Goal: Transaction & Acquisition: Purchase product/service

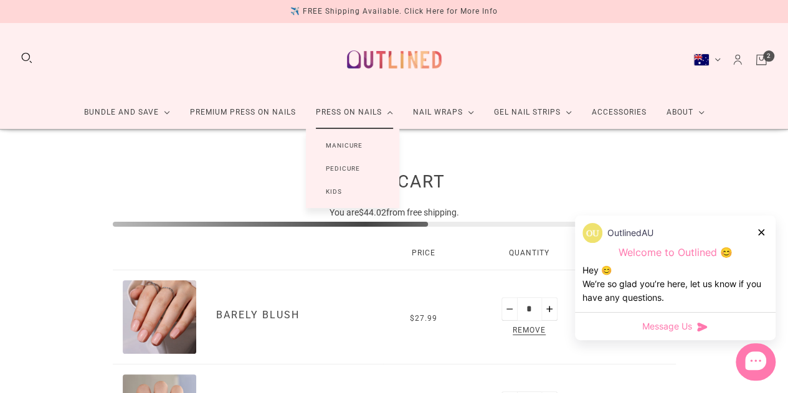
click at [349, 147] on link "Manicure" at bounding box center [344, 145] width 77 height 23
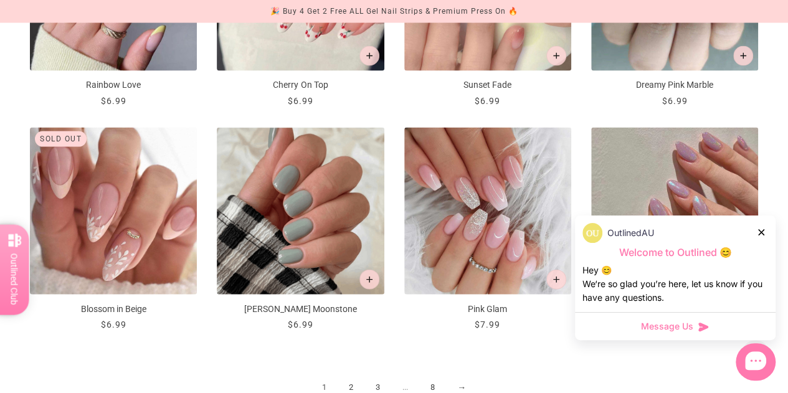
scroll to position [1308, 0]
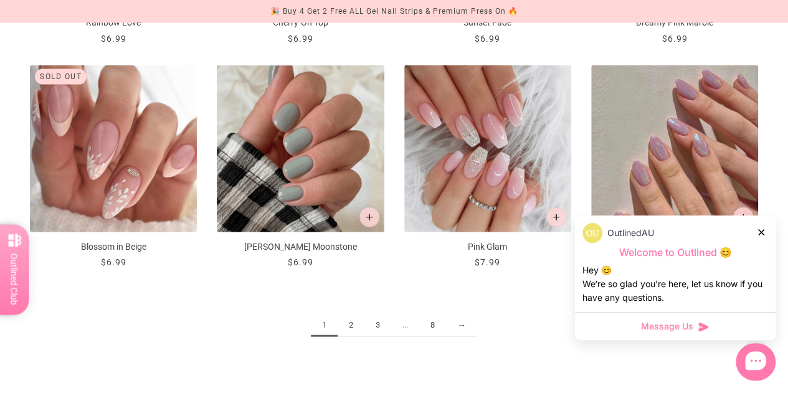
click at [352, 326] on link "2" at bounding box center [351, 325] width 27 height 23
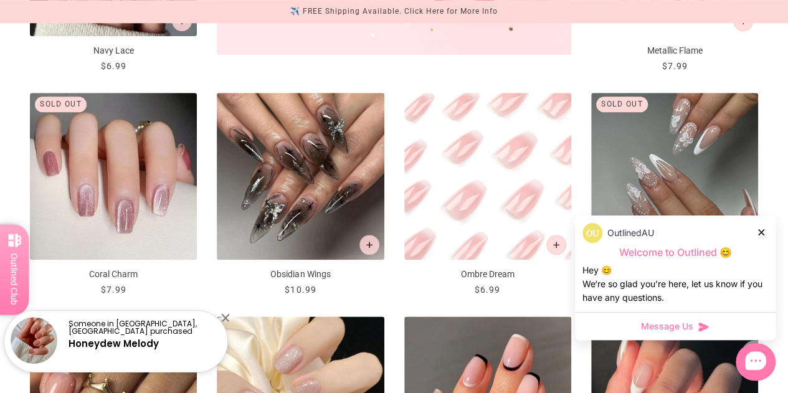
scroll to position [623, 0]
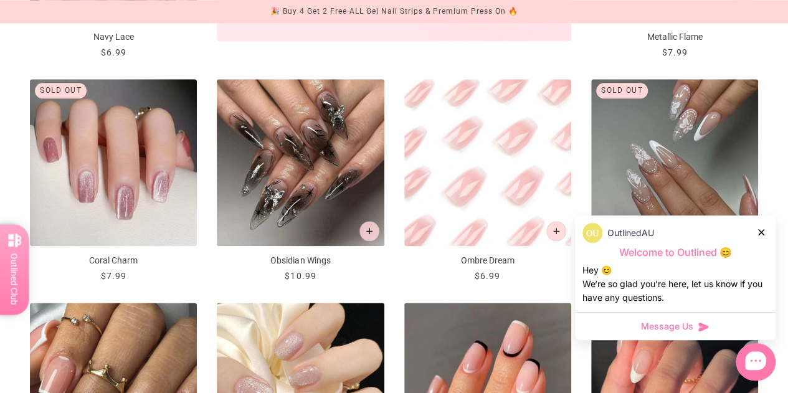
click at [495, 201] on img "Ombre Dream" at bounding box center [487, 162] width 167 height 167
